Goal: Transaction & Acquisition: Purchase product/service

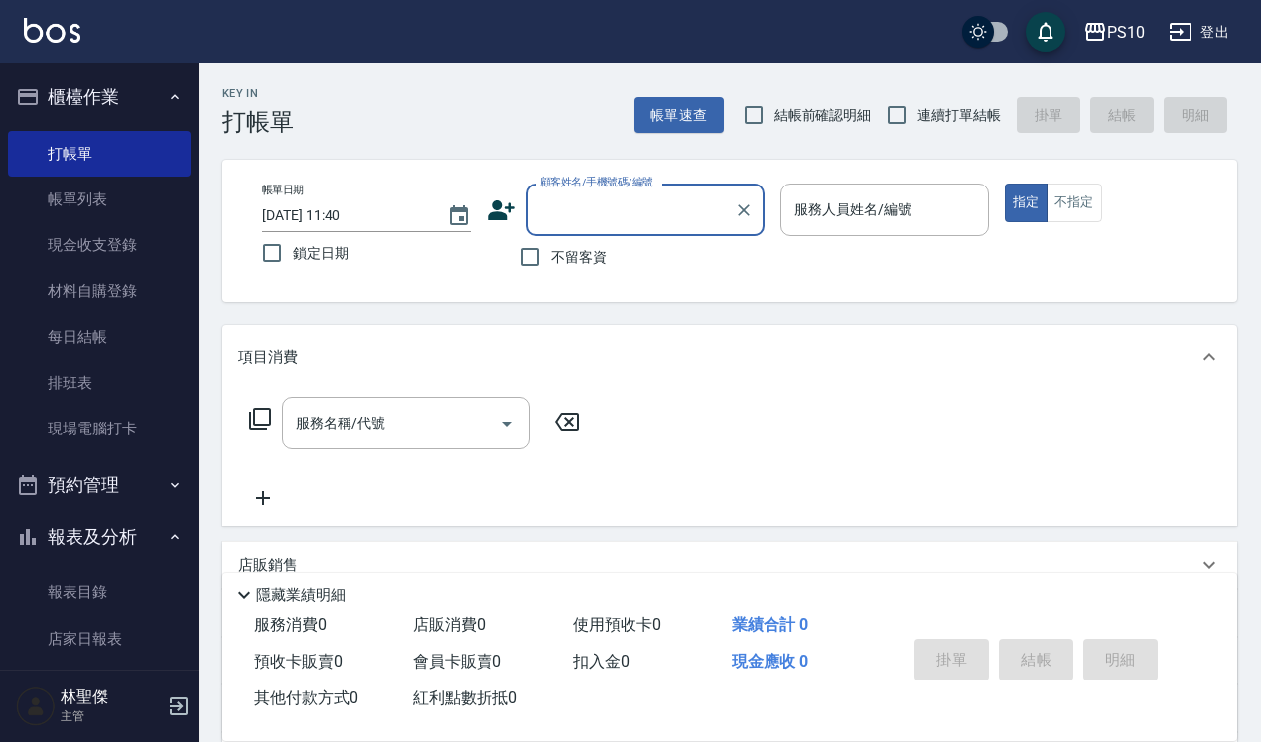
drag, startPoint x: 766, startPoint y: 127, endPoint x: 782, endPoint y: 127, distance: 15.9
click at [766, 127] on input "結帳前確認明細" at bounding box center [753, 115] width 42 height 42
checkbox input "true"
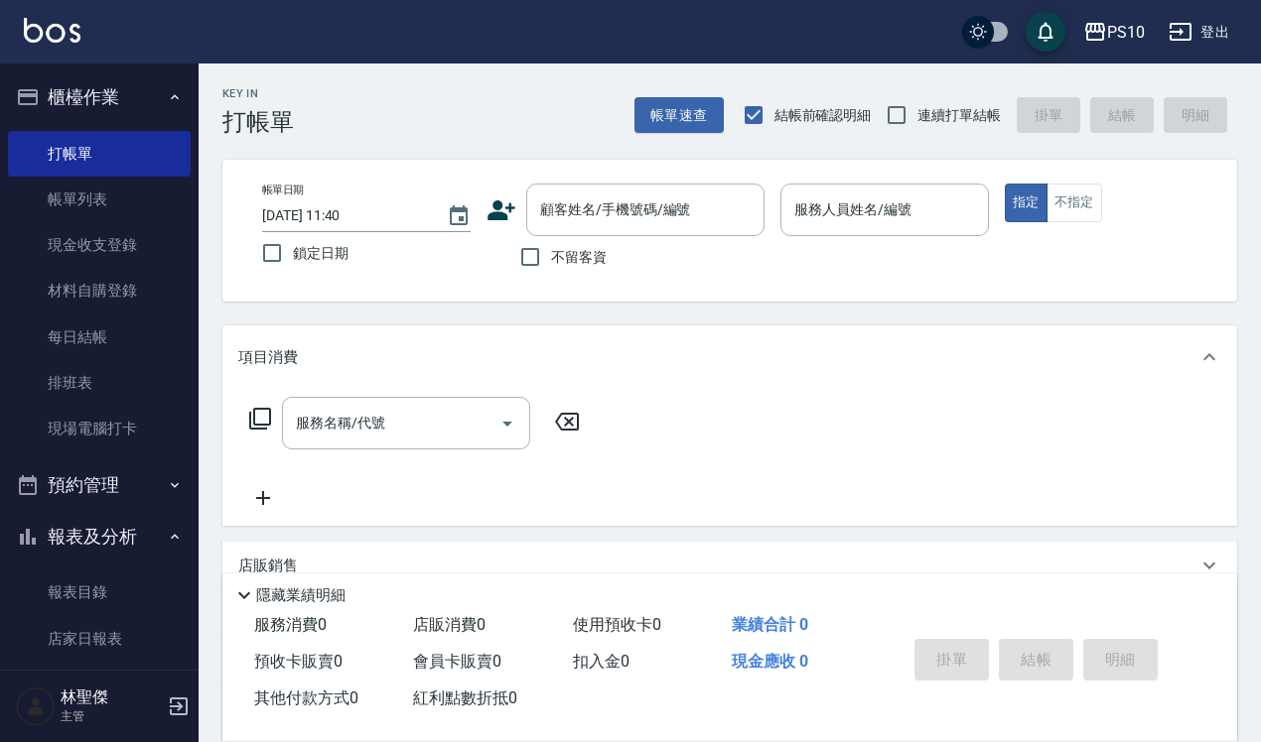
click at [931, 130] on label "連續打單結帳" at bounding box center [937, 115] width 125 height 42
click at [917, 130] on input "連續打單結帳" at bounding box center [896, 115] width 42 height 42
checkbox input "true"
click at [589, 253] on span "不留客資" at bounding box center [579, 257] width 56 height 21
click at [551, 253] on input "不留客資" at bounding box center [530, 257] width 42 height 42
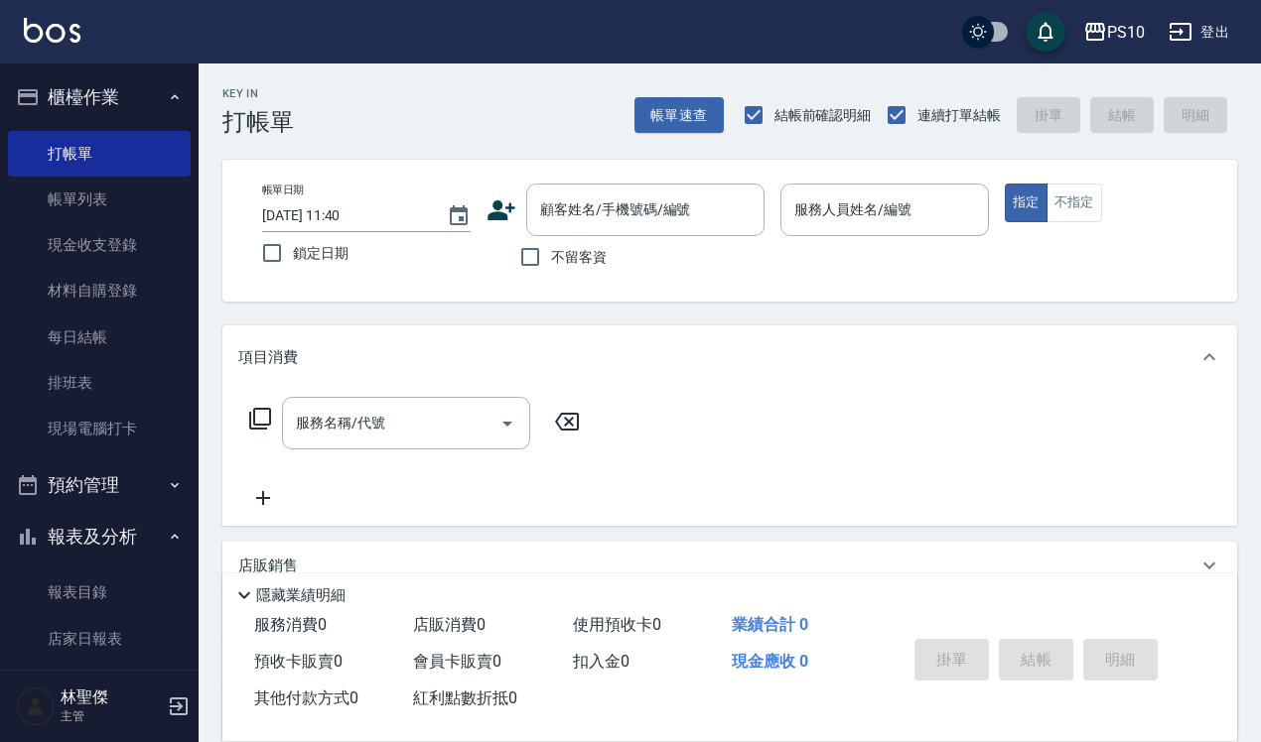
checkbox input "true"
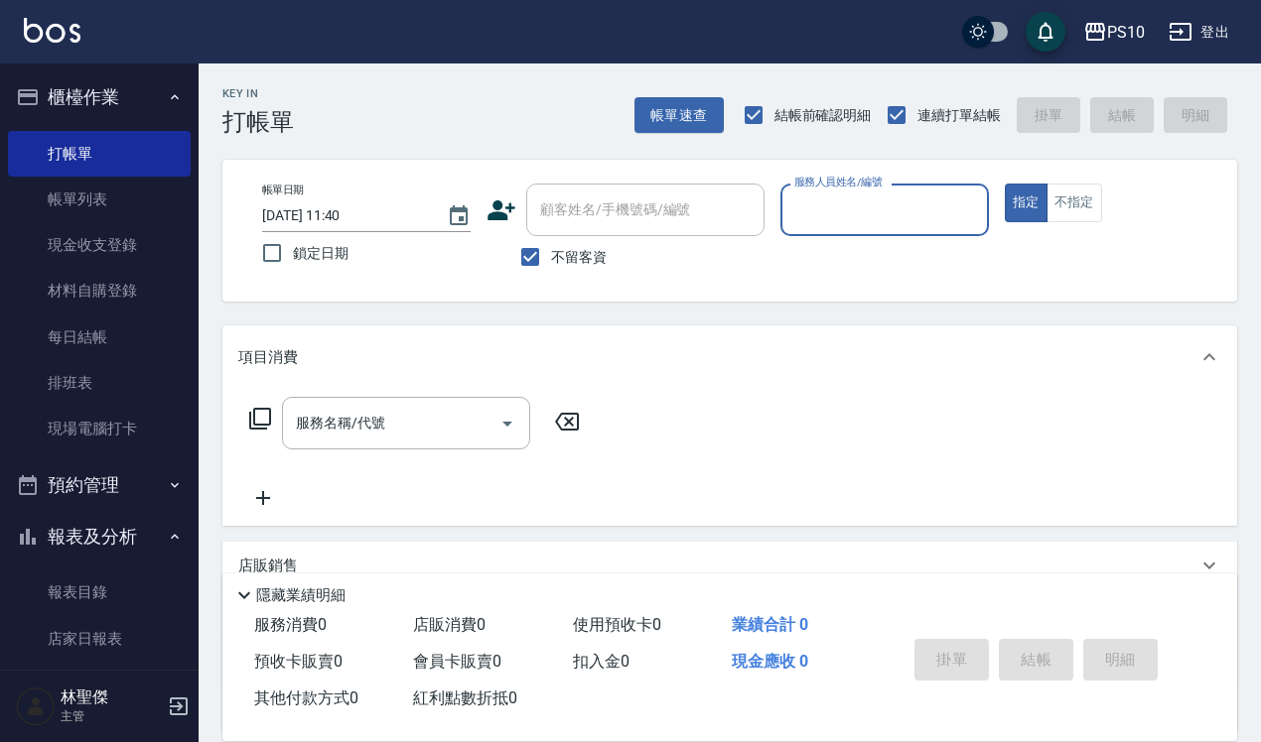
click at [839, 229] on div "服務人員姓名/編號" at bounding box center [884, 210] width 208 height 53
type input "[PERSON_NAME]-12"
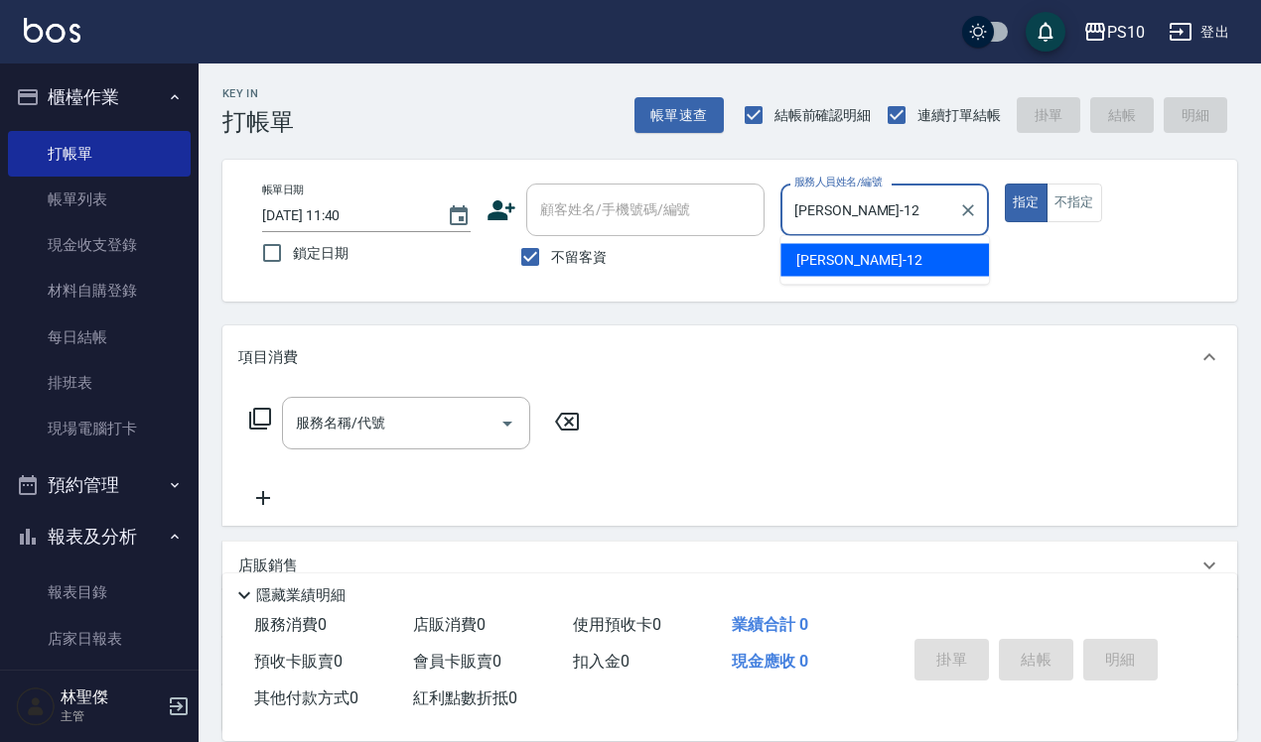
type button "true"
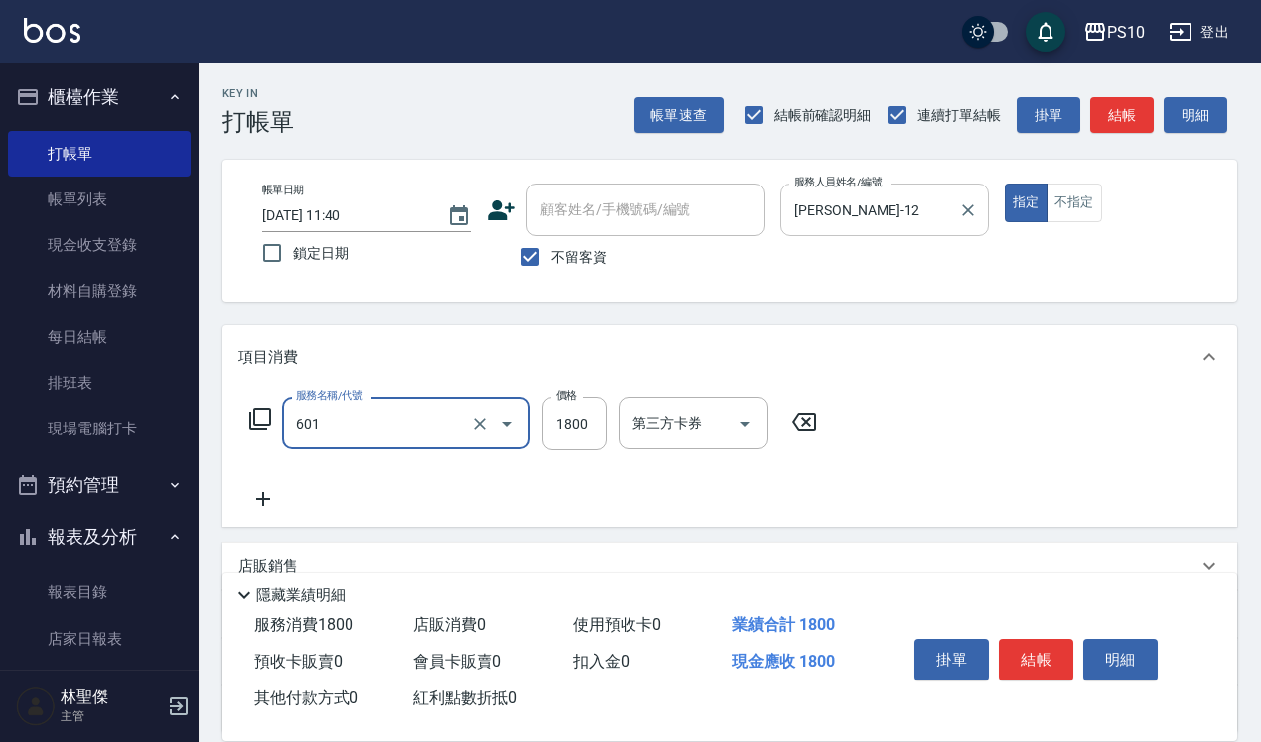
type input "醫學頭皮(601)"
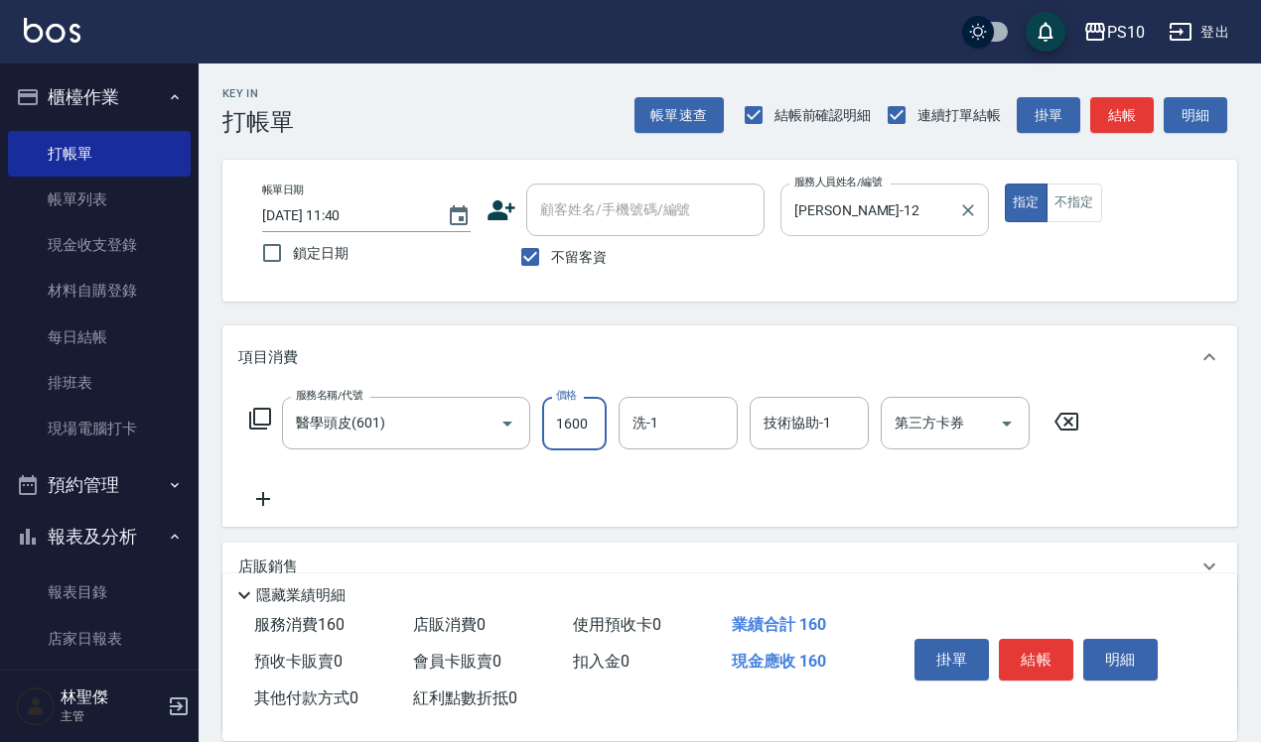
type input "1600"
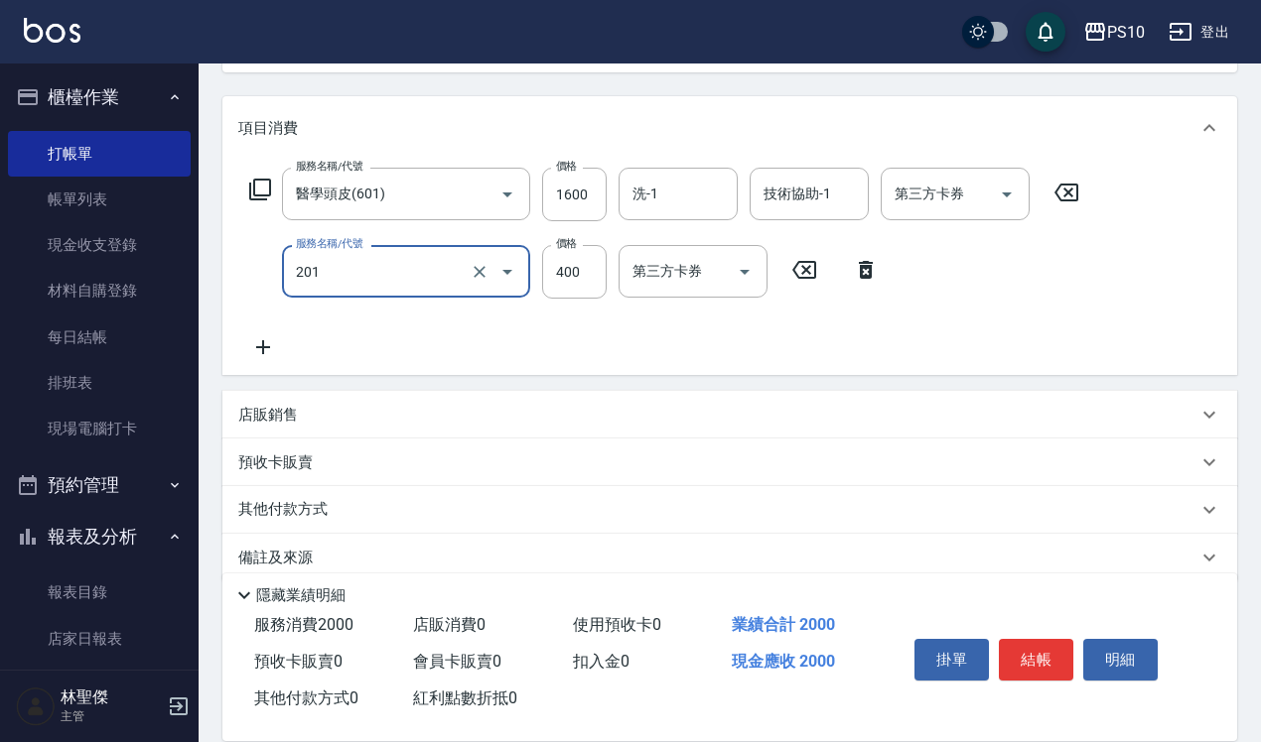
scroll to position [256, 0]
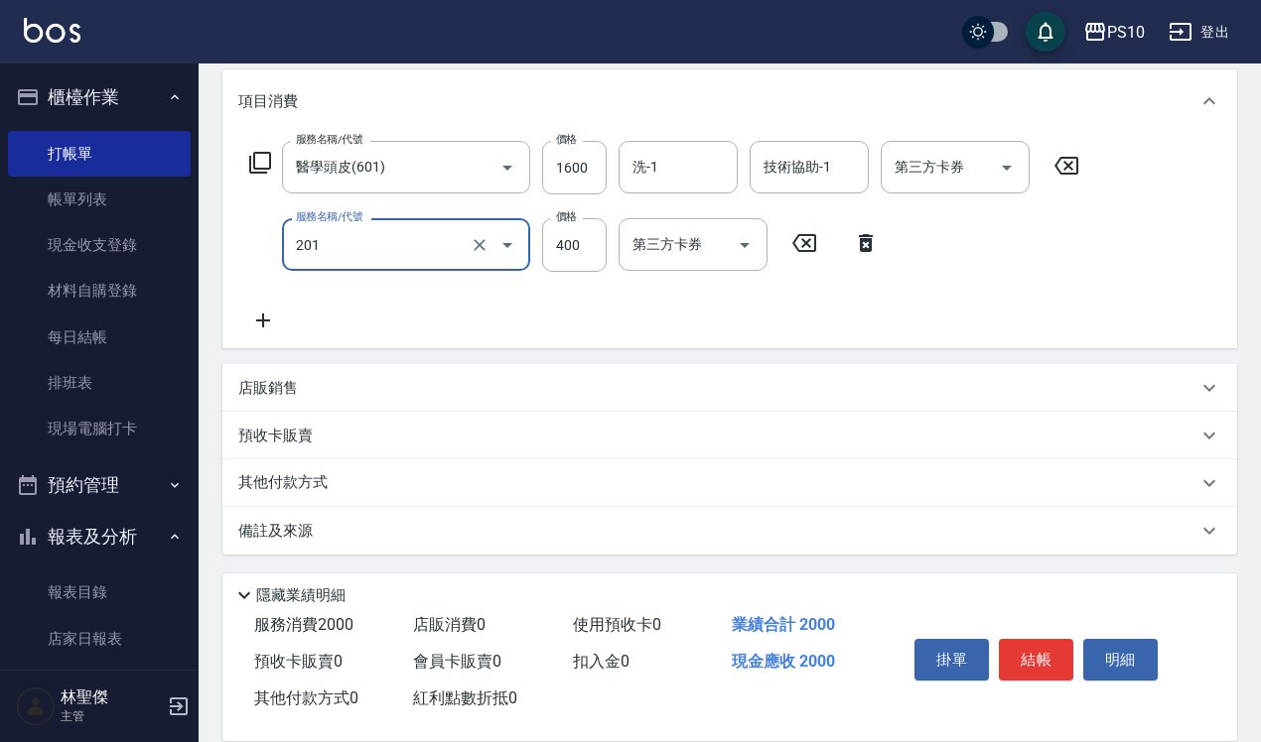
type input "剪髮(201)"
click at [437, 482] on div "其他付款方式" at bounding box center [717, 483] width 959 height 22
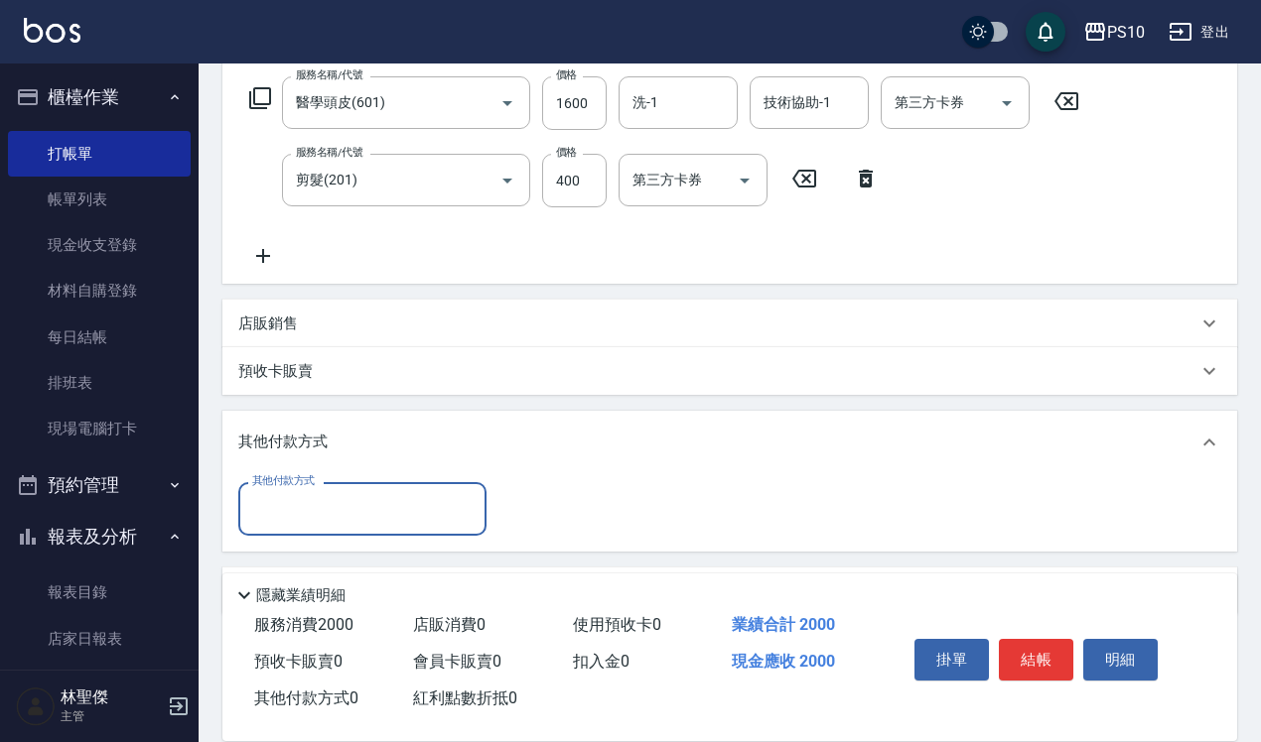
scroll to position [379, 0]
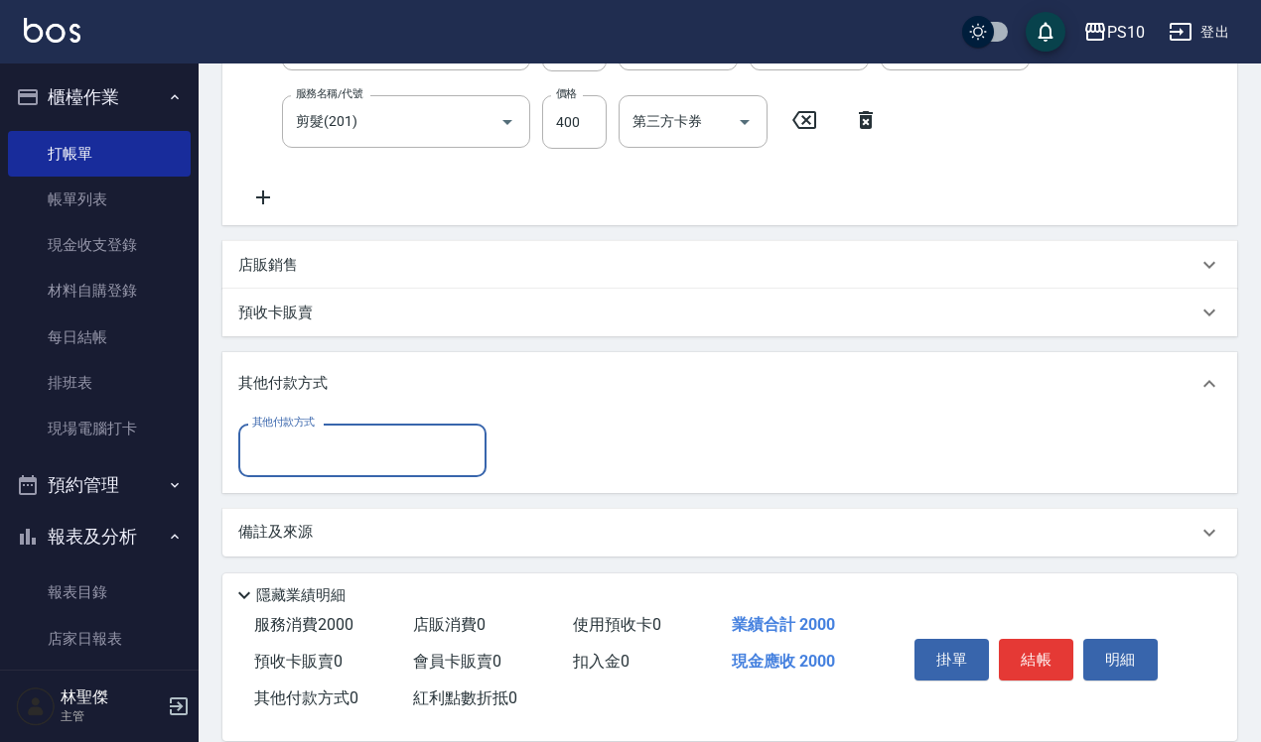
click at [387, 453] on input "其他付款方式" at bounding box center [362, 450] width 230 height 35
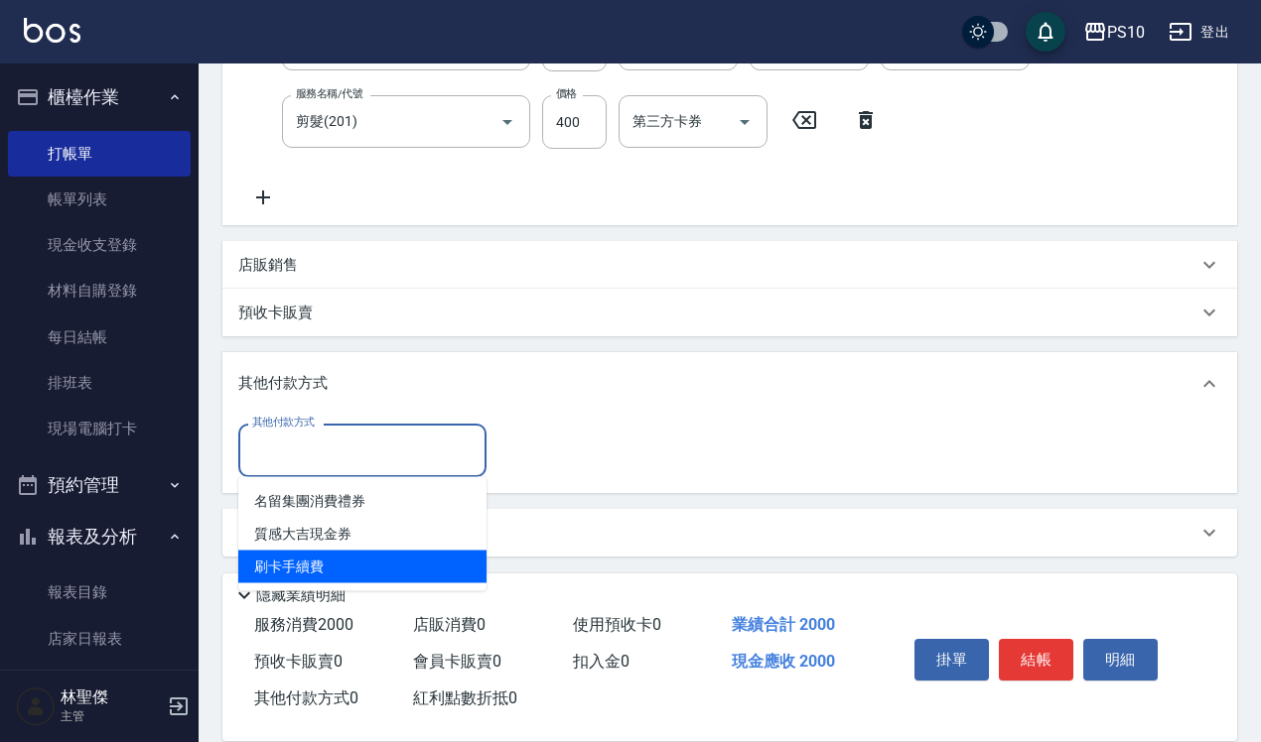
click at [335, 558] on span "刷卡手續費" at bounding box center [362, 567] width 248 height 33
type input "刷卡手續費"
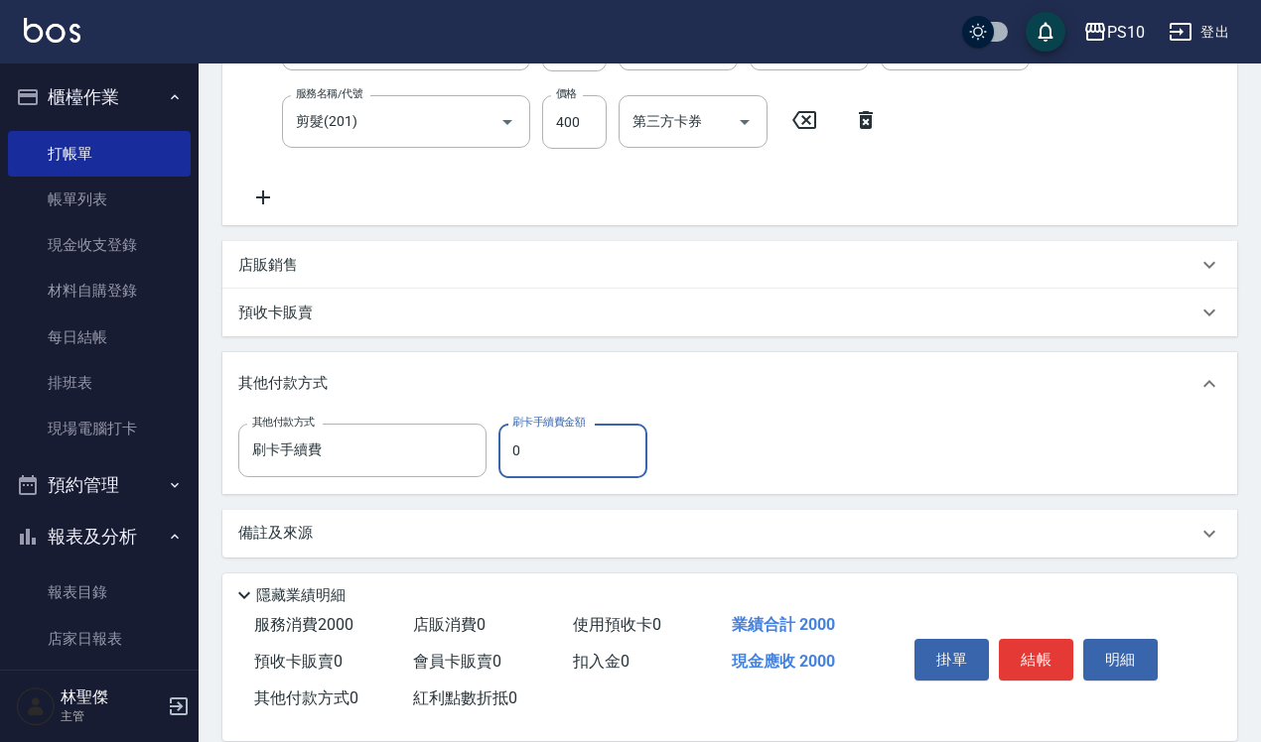
drag, startPoint x: 509, startPoint y: 449, endPoint x: 577, endPoint y: 447, distance: 67.5
click at [577, 447] on input "0" at bounding box center [572, 451] width 149 height 54
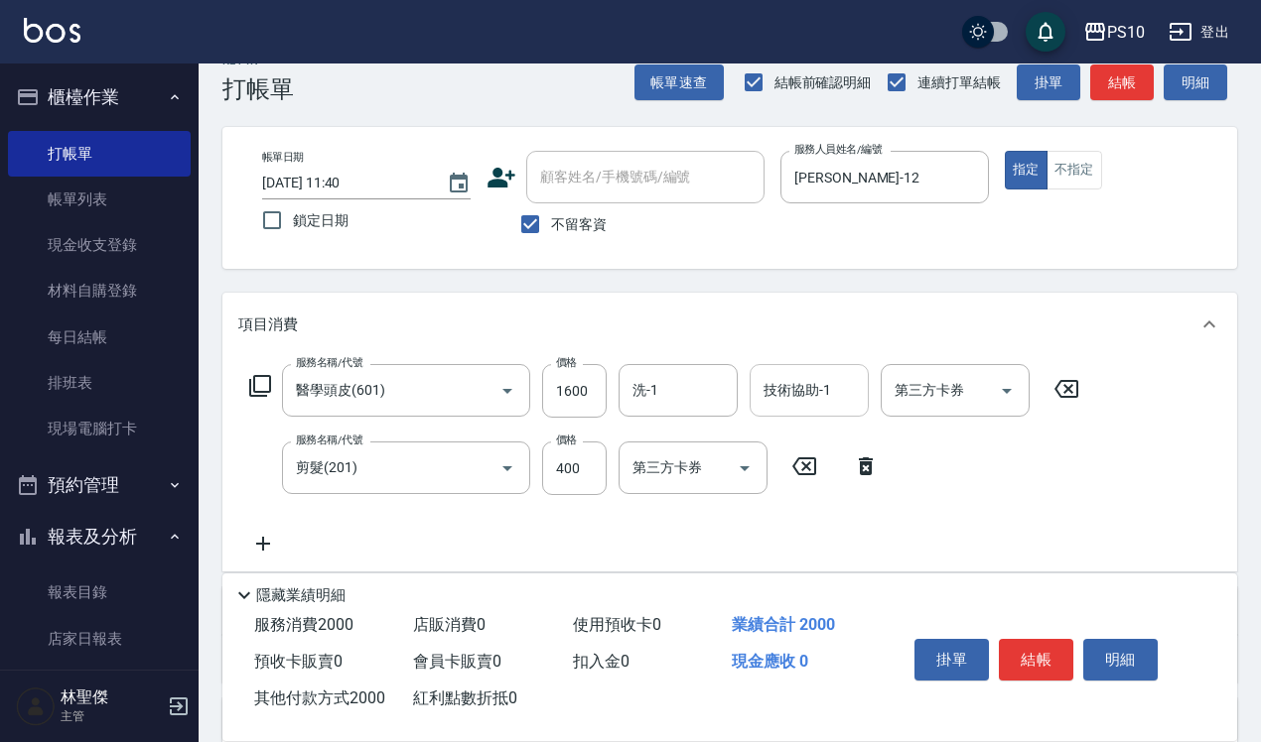
scroll to position [0, 0]
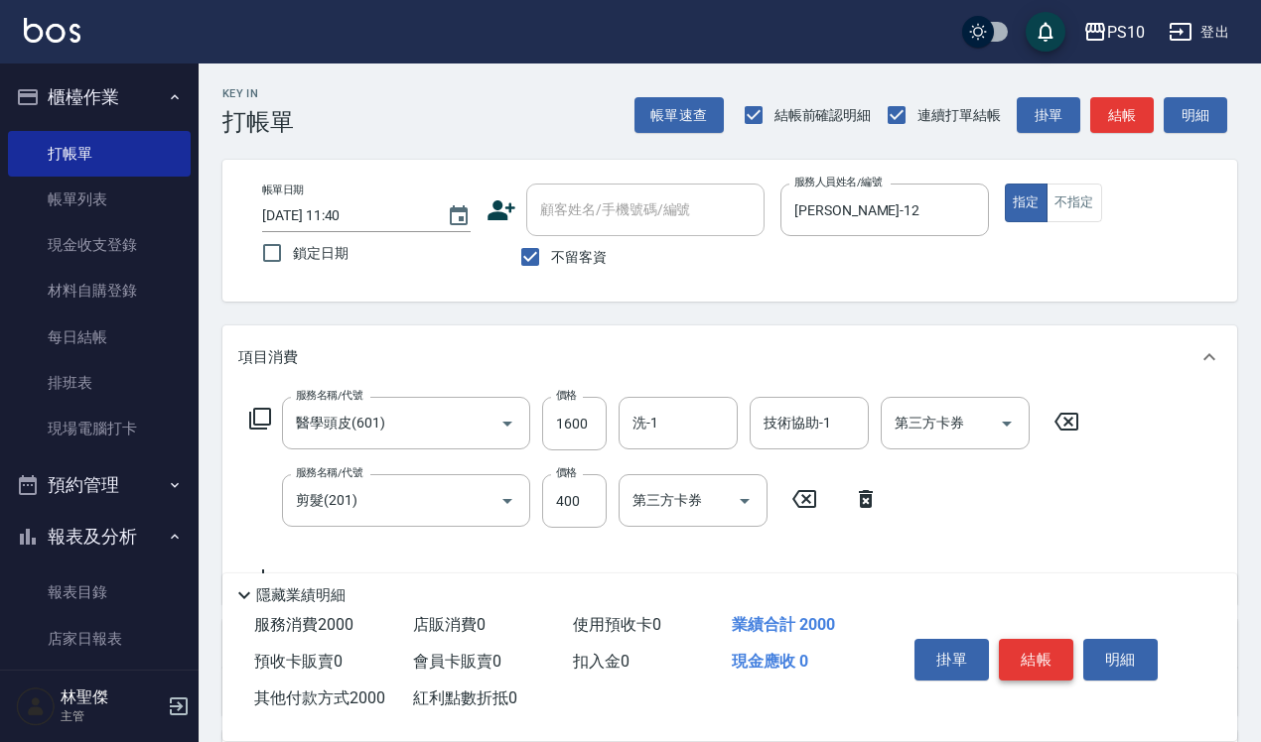
type input "2000"
click at [1023, 642] on button "結帳" at bounding box center [1035, 660] width 74 height 42
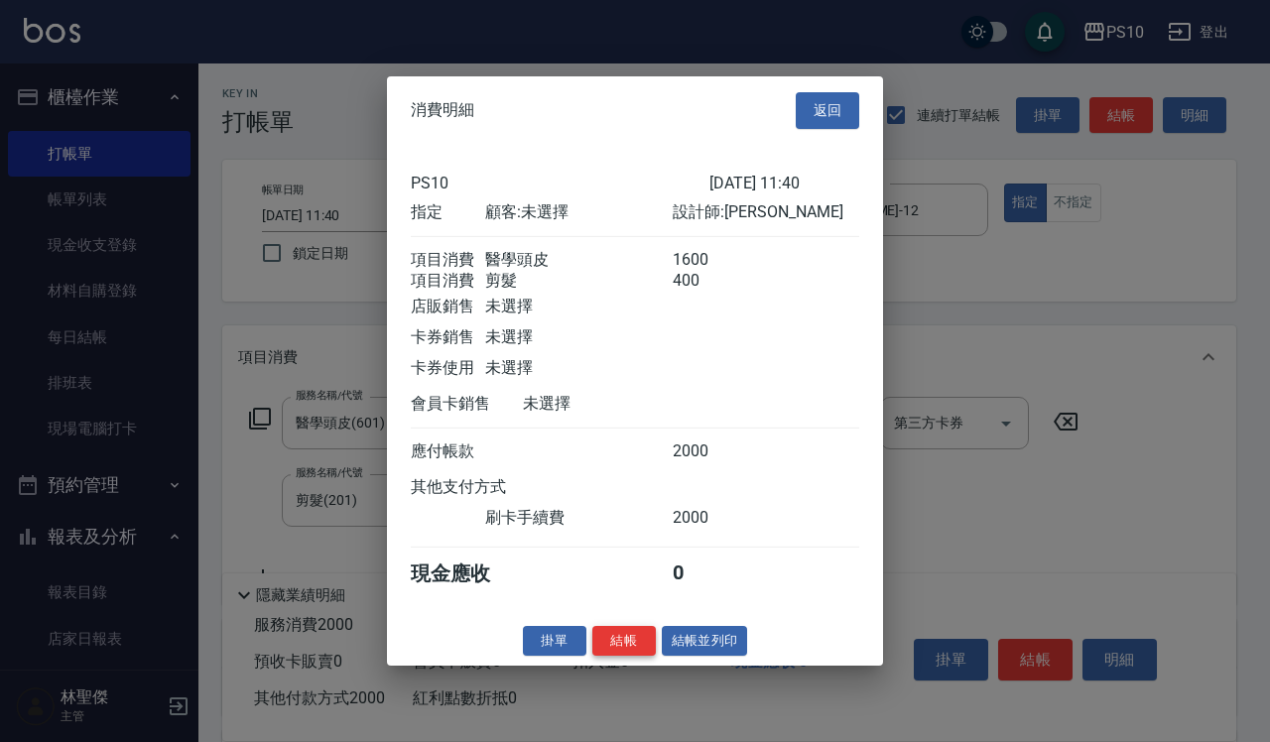
click at [630, 647] on button "結帳" at bounding box center [625, 640] width 64 height 31
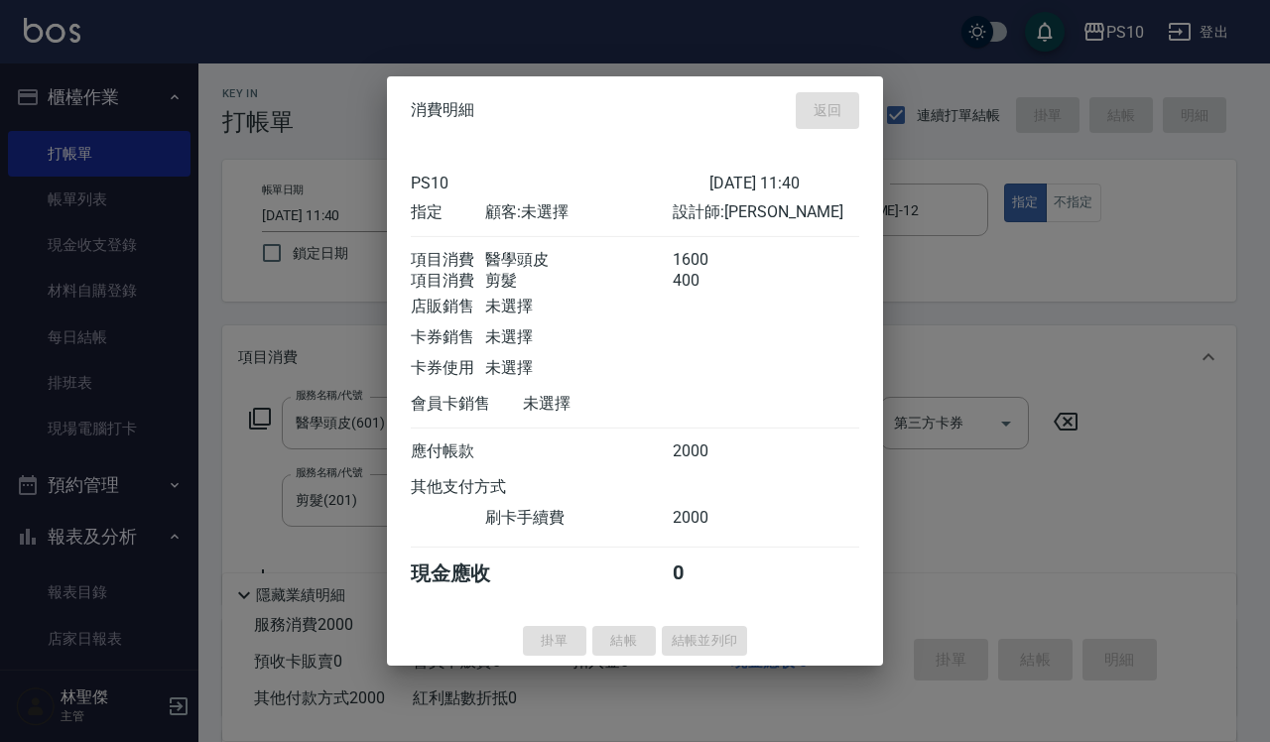
type input "[DATE] 14:18"
